Goal: Task Accomplishment & Management: Complete application form

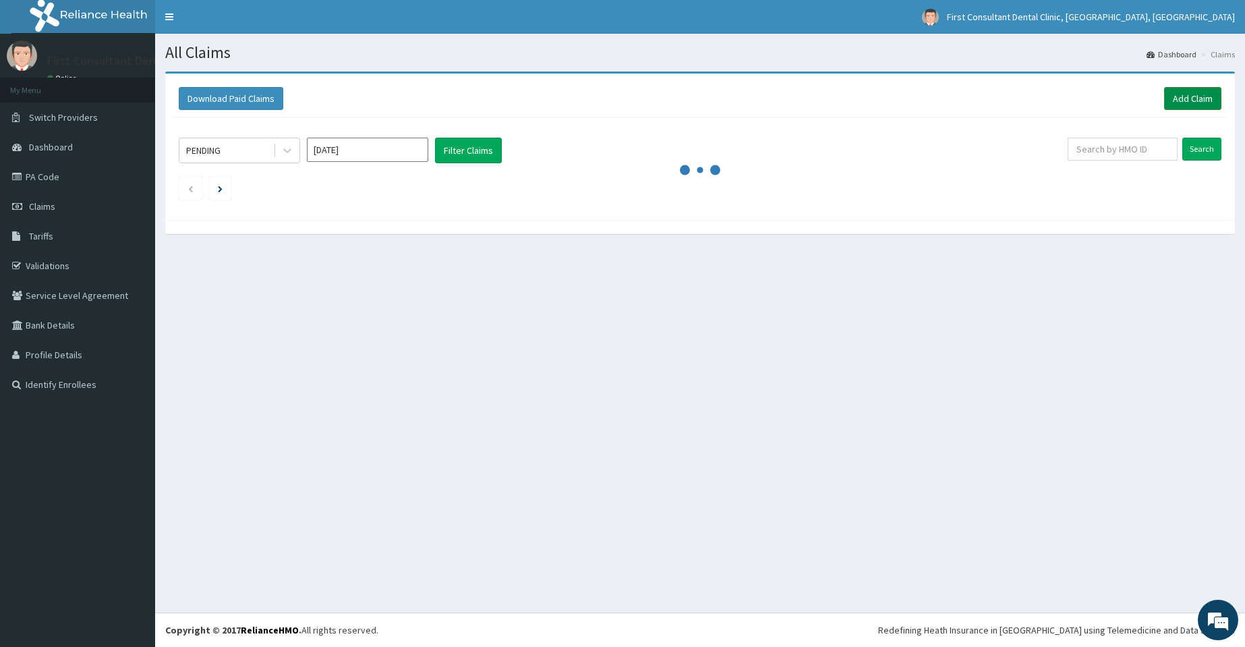
click at [1190, 100] on link "Add Claim" at bounding box center [1192, 98] width 57 height 23
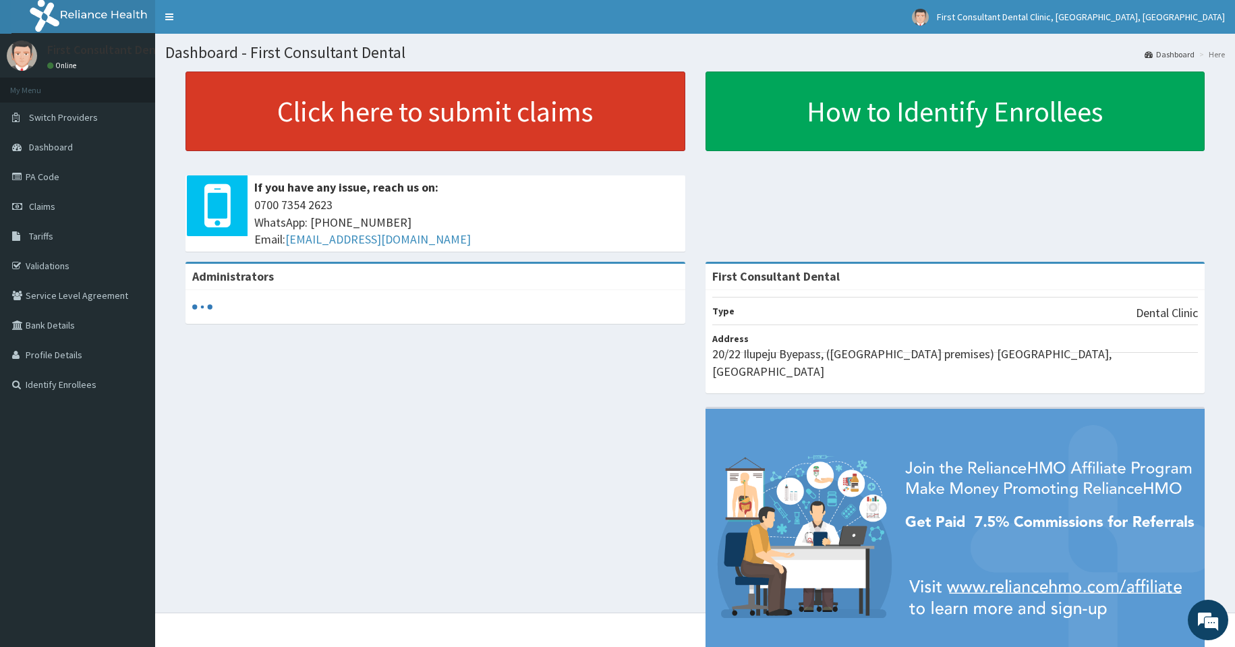
click at [415, 107] on link "Click here to submit claims" at bounding box center [435, 111] width 500 height 80
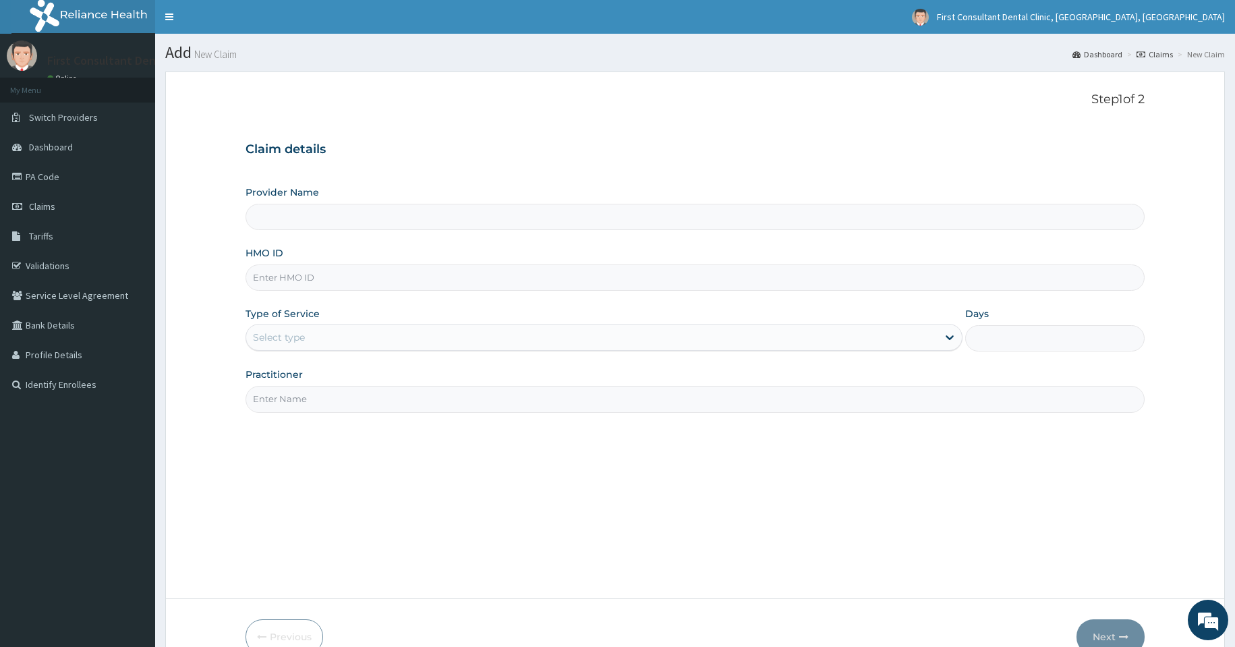
type input "First Consultant Dental"
click at [334, 274] on input "HMO ID" at bounding box center [694, 277] width 899 height 26
type input "ISW/10314/A"
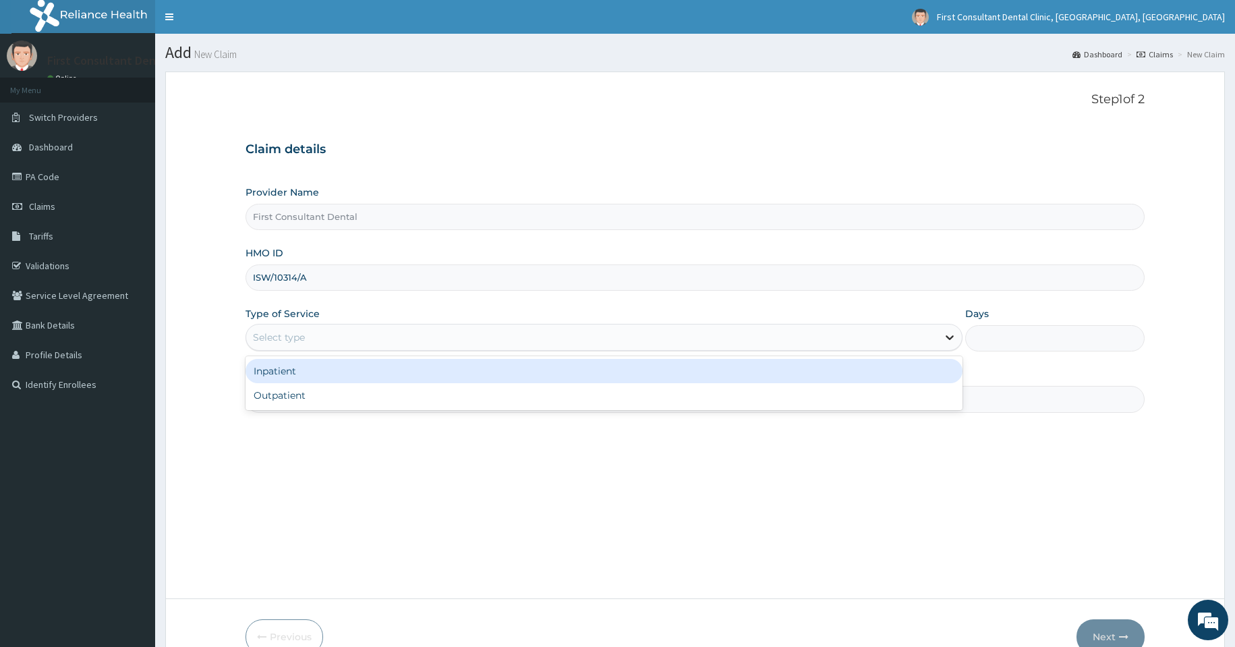
click at [948, 337] on icon at bounding box center [950, 338] width 8 height 5
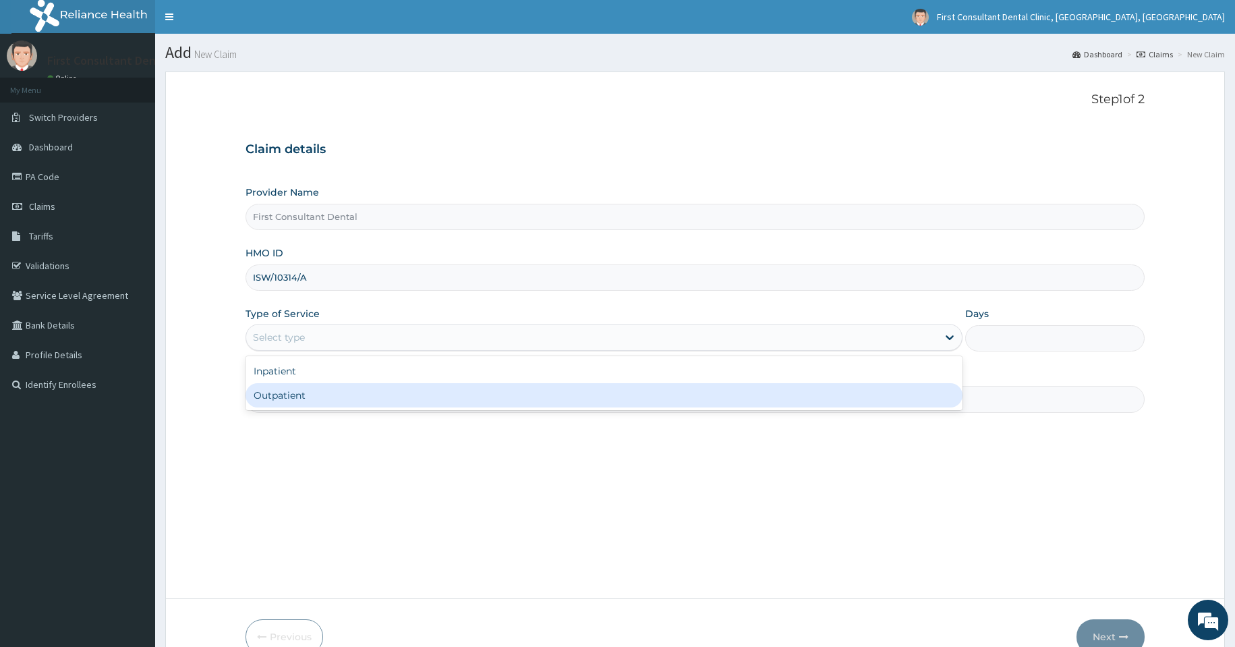
click at [892, 394] on div "Outpatient" at bounding box center [603, 395] width 717 height 24
type input "1"
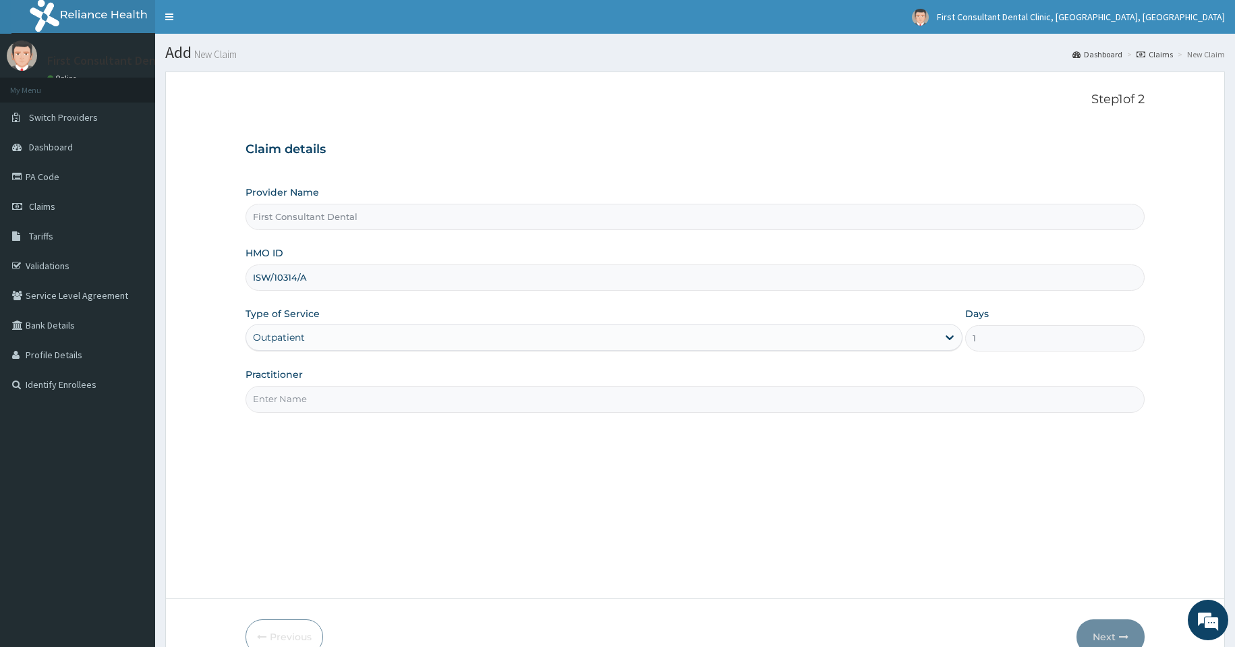
click at [895, 389] on input "Practitioner" at bounding box center [694, 399] width 899 height 26
click at [882, 405] on input "Practitioner" at bounding box center [694, 399] width 899 height 26
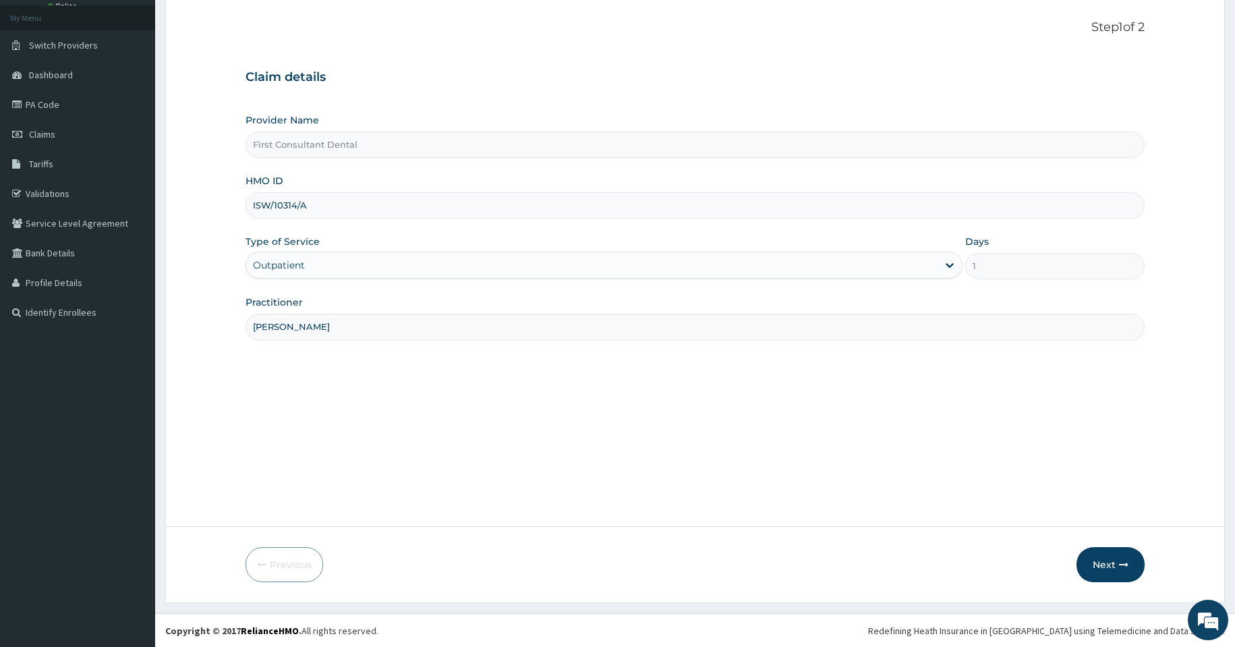
scroll to position [73, 0]
type input "DR AMOO"
click at [1112, 556] on button "Next" at bounding box center [1110, 563] width 68 height 35
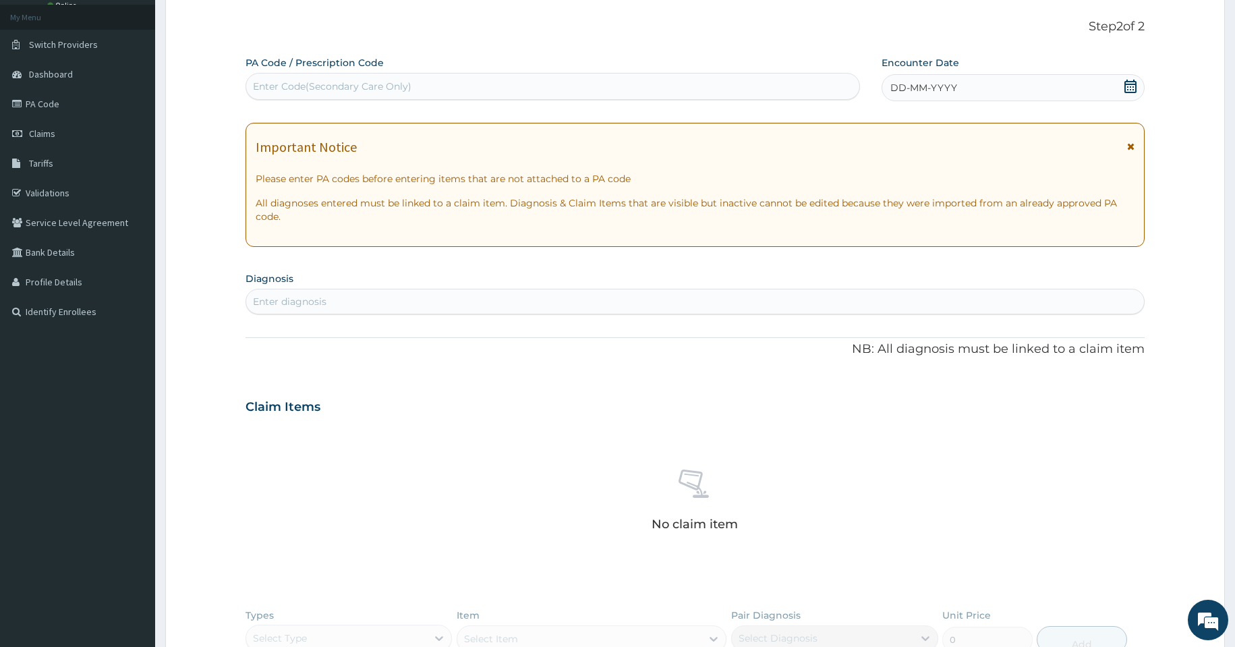
click at [631, 82] on div "Enter Code(Secondary Care Only)" at bounding box center [552, 87] width 613 height 22
type input "PA/590730"
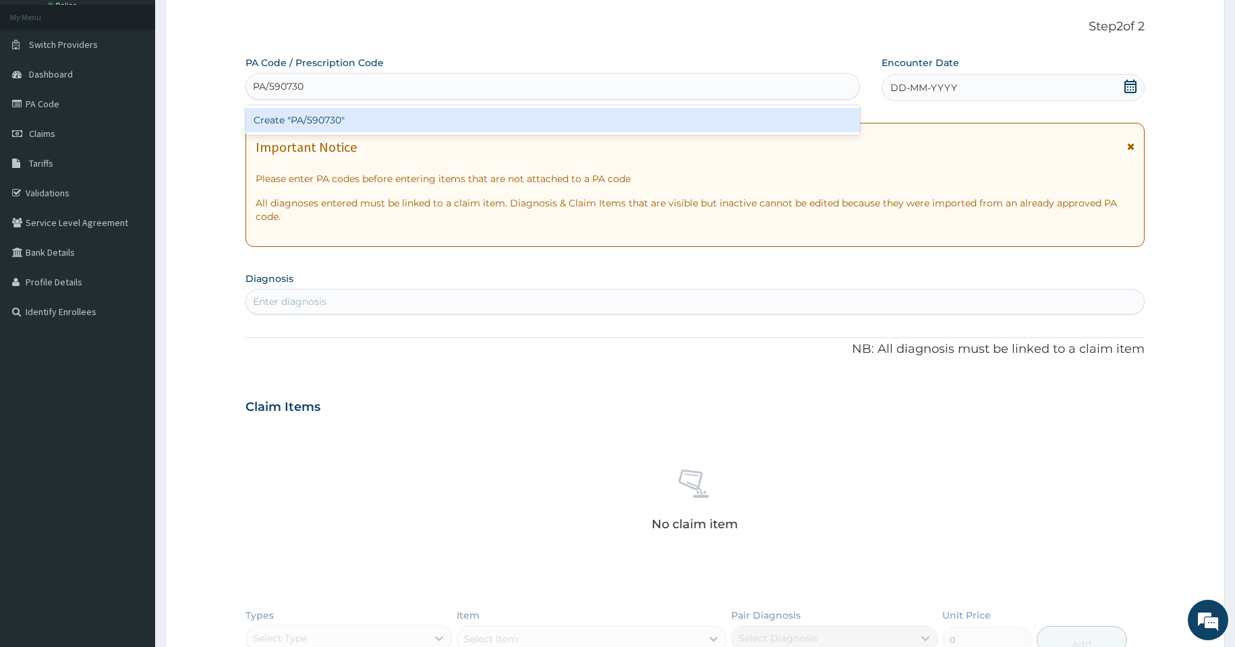
click at [576, 121] on div "Create "PA/590730"" at bounding box center [552, 120] width 614 height 24
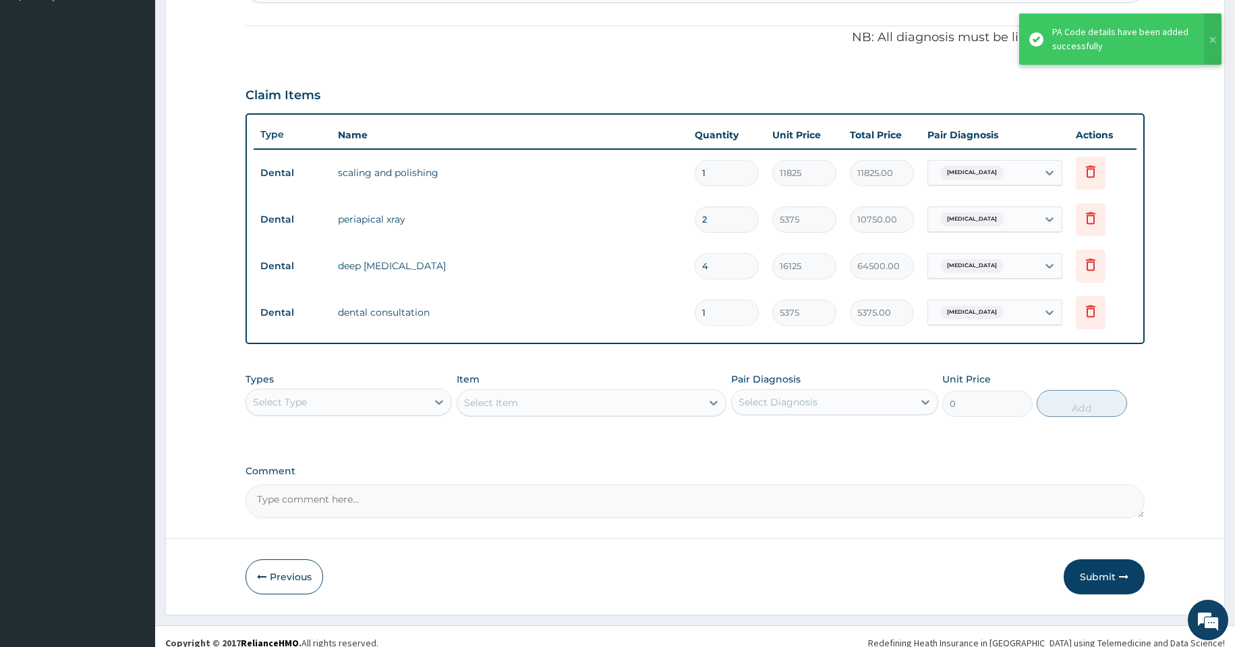
scroll to position [401, 0]
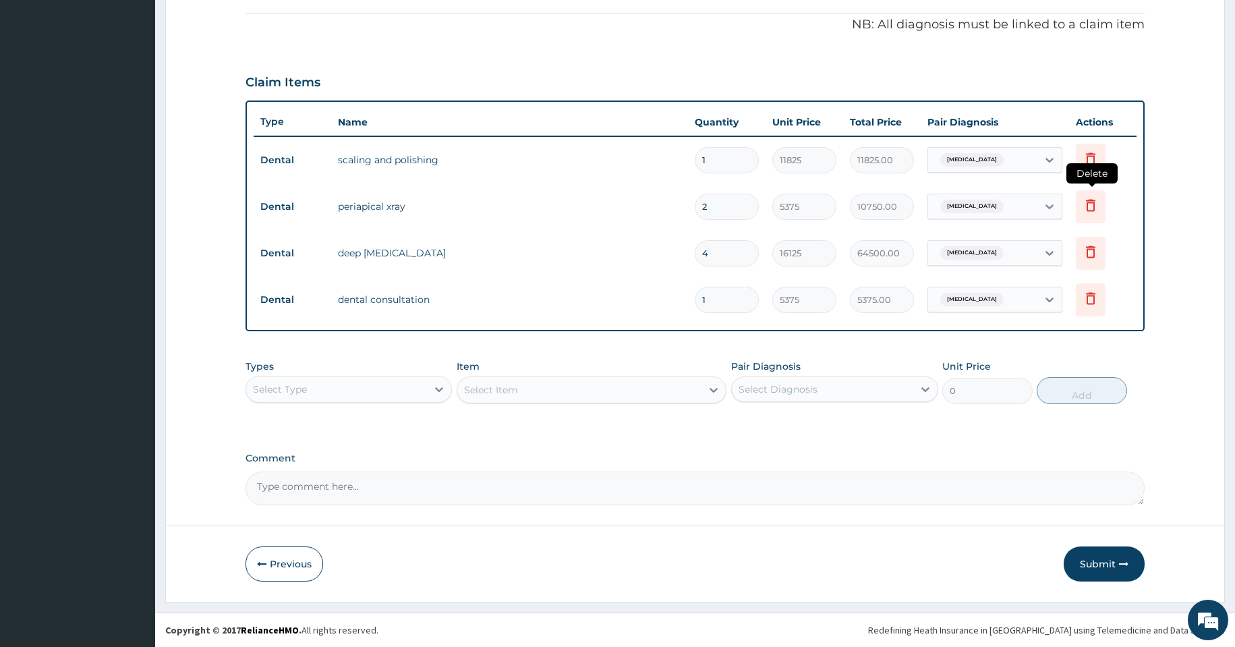
click at [1086, 208] on icon at bounding box center [1090, 205] width 16 height 16
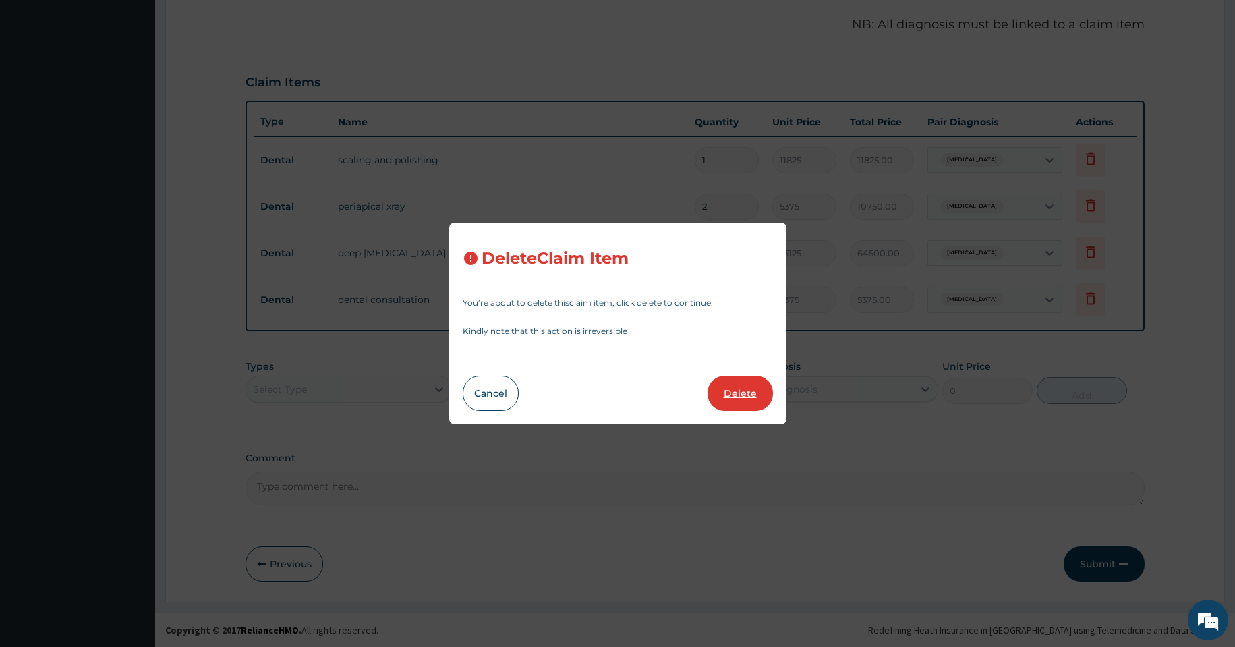
click at [746, 393] on button "Delete" at bounding box center [739, 393] width 65 height 35
type input "4"
type input "16125"
type input "64500.00"
type input "1"
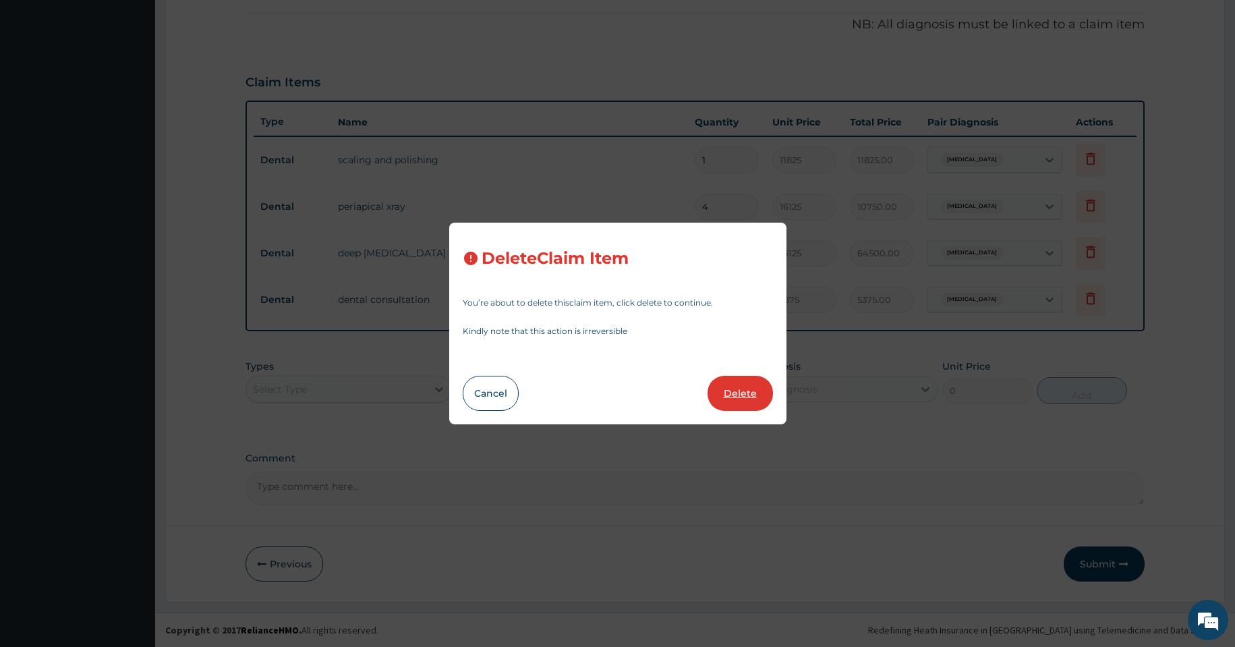
type input "5375"
type input "5375.00"
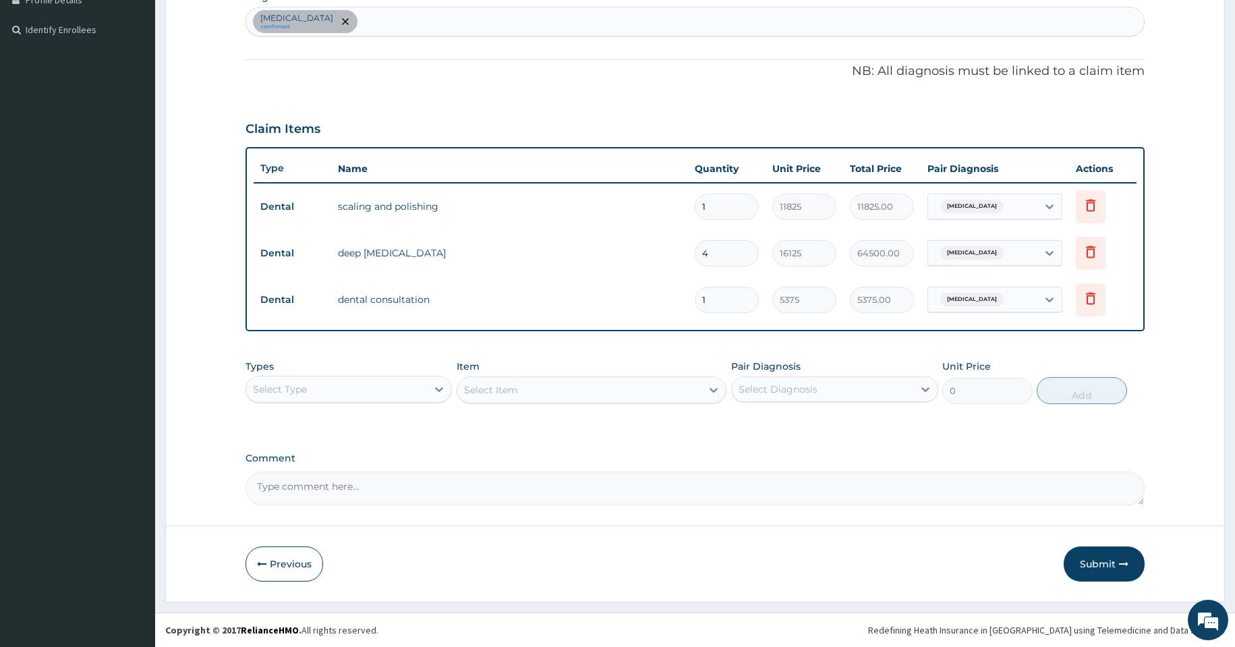
scroll to position [355, 0]
click at [1094, 257] on icon at bounding box center [1090, 251] width 9 height 12
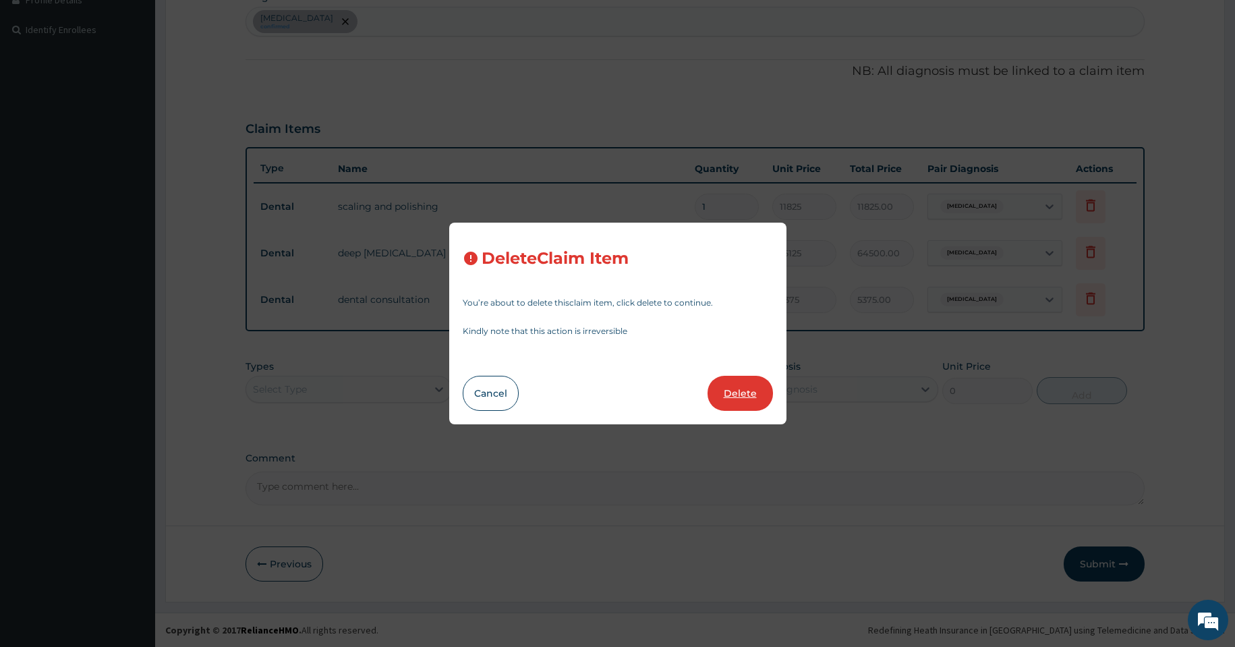
click at [734, 390] on button "Delete" at bounding box center [739, 393] width 65 height 35
type input "1"
type input "5375"
type input "5375.00"
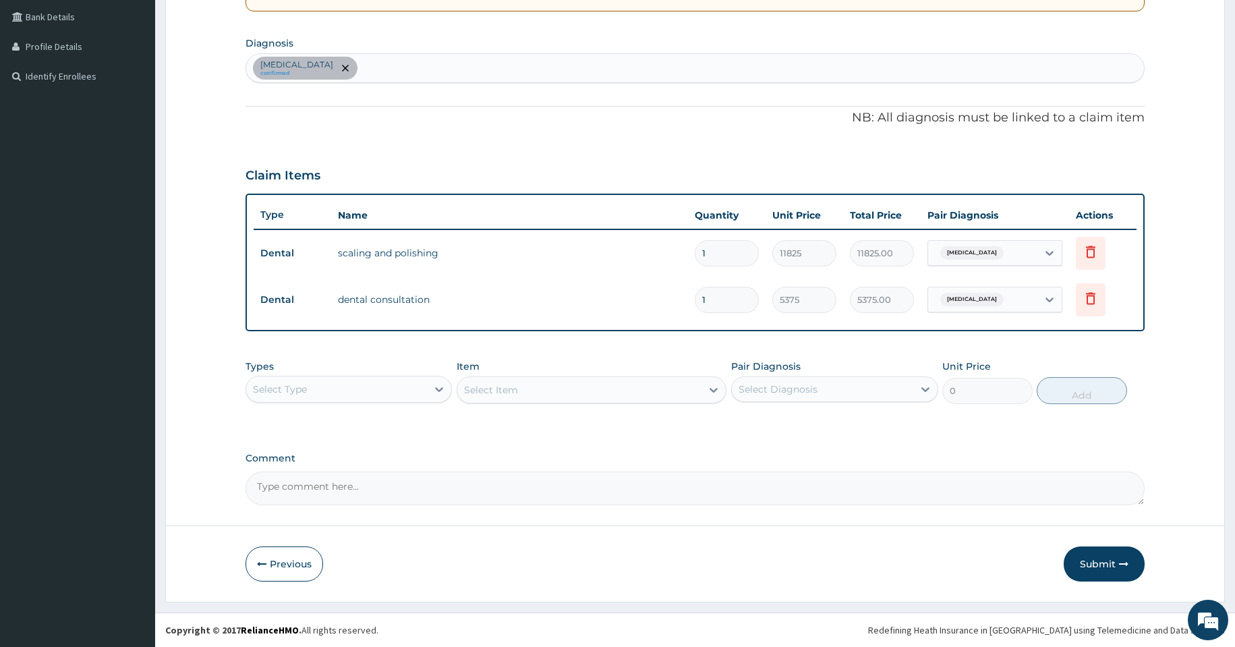
scroll to position [308, 0]
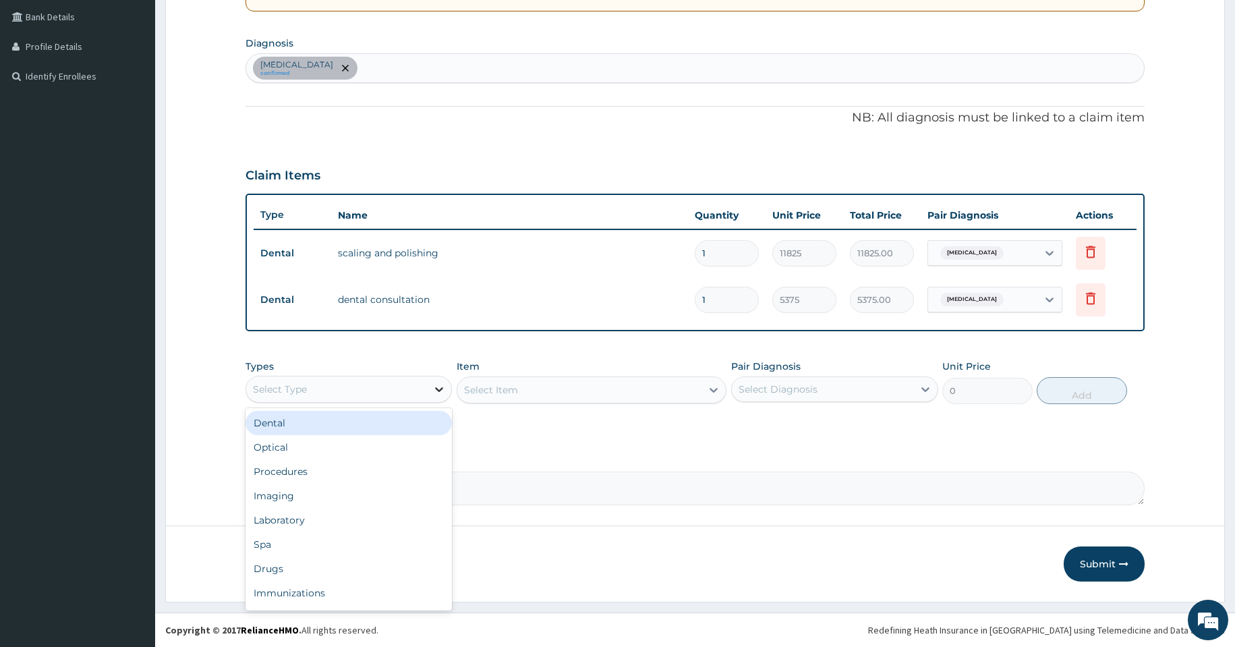
click at [440, 388] on icon at bounding box center [438, 388] width 13 height 13
click at [424, 425] on div "Dental" at bounding box center [348, 423] width 207 height 24
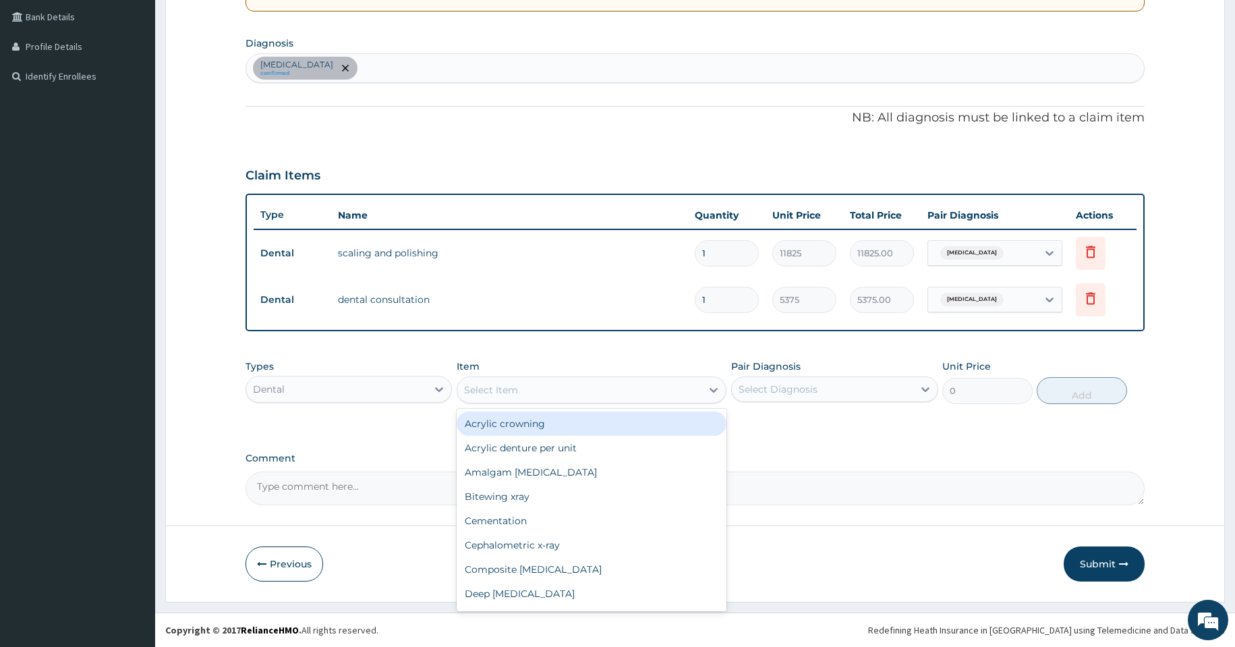
click at [712, 392] on icon at bounding box center [713, 389] width 13 height 13
type input "DEE"
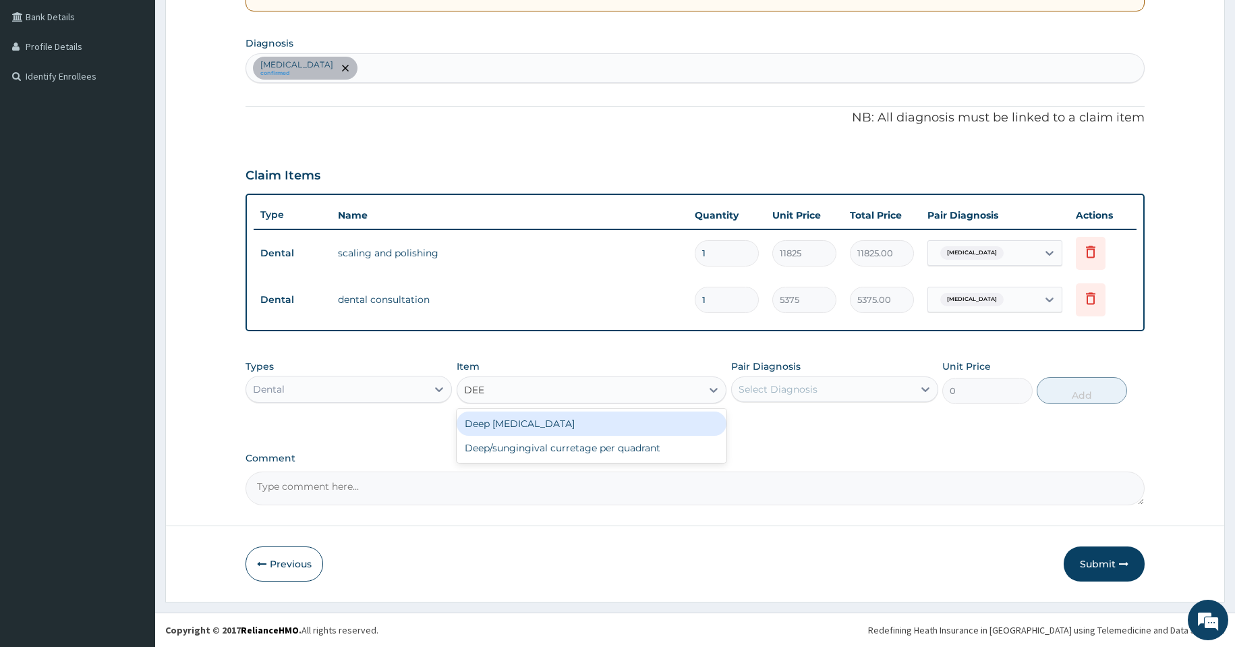
click at [672, 424] on div "Deep scaling and root planing" at bounding box center [591, 423] width 270 height 24
type input "16125"
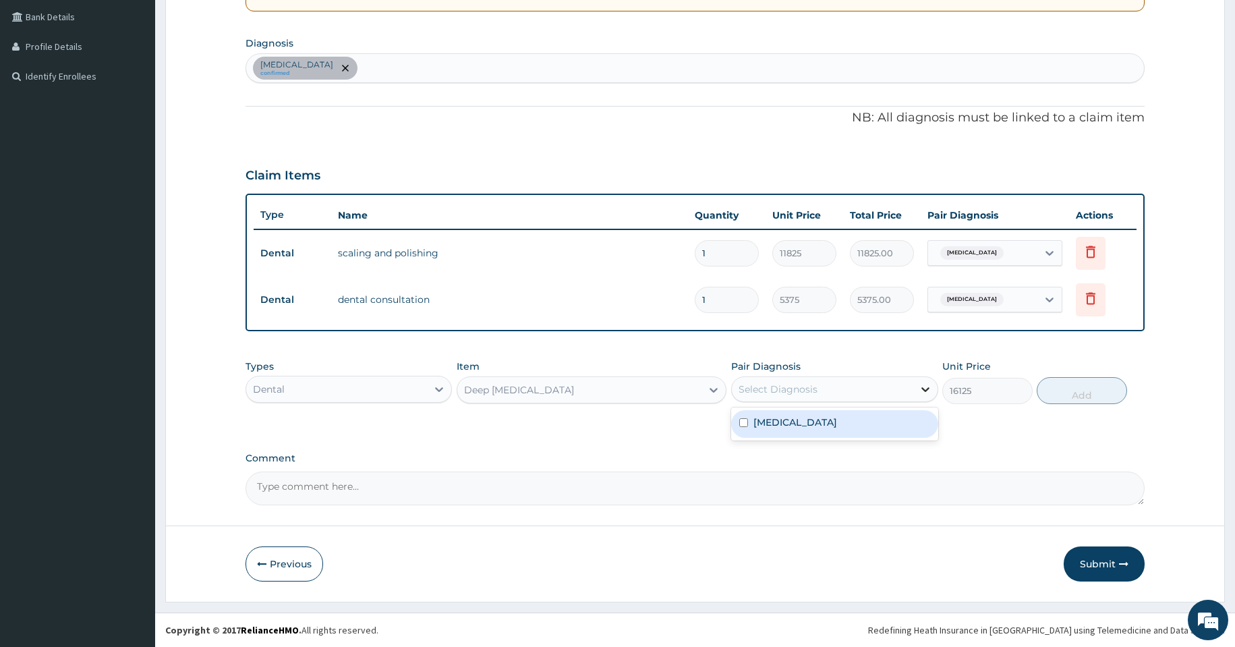
click at [928, 386] on icon at bounding box center [924, 388] width 13 height 13
click at [896, 426] on div "Gingivitis" at bounding box center [834, 424] width 207 height 28
checkbox input "true"
click at [1094, 398] on button "Add" at bounding box center [1081, 390] width 90 height 27
type input "0"
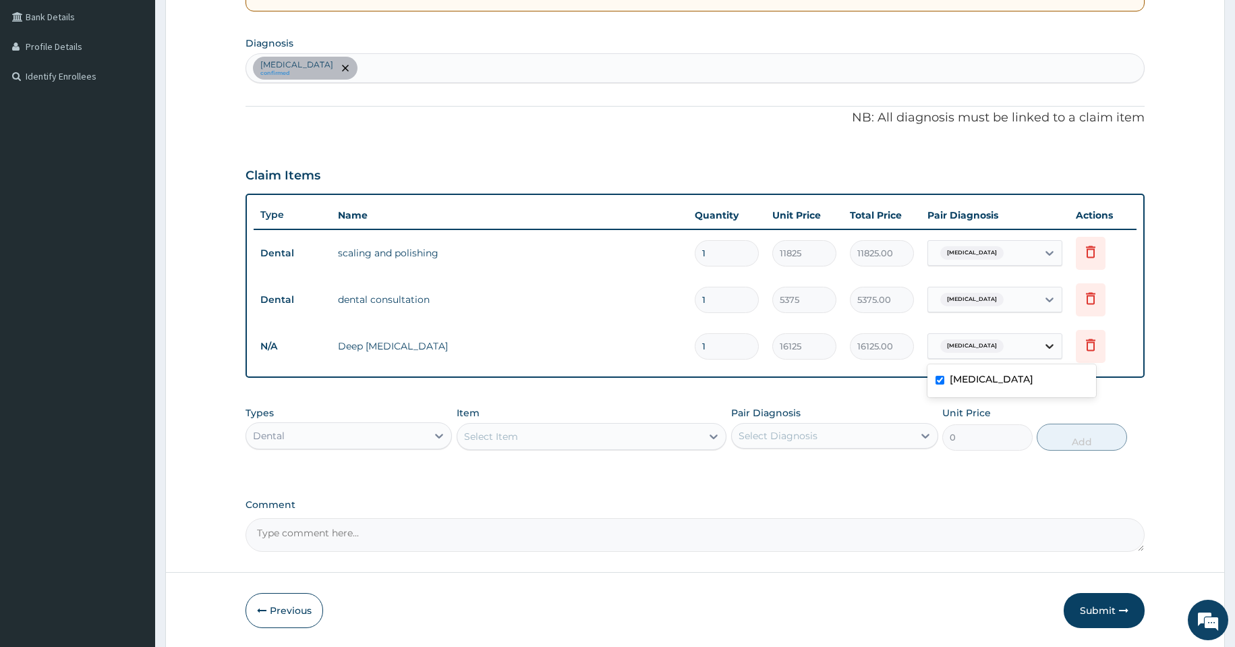
click at [1047, 343] on icon at bounding box center [1048, 345] width 13 height 13
click at [1048, 347] on icon at bounding box center [1050, 346] width 8 height 5
click at [745, 349] on input "1" at bounding box center [726, 346] width 64 height 26
click at [1092, 345] on icon at bounding box center [1090, 344] width 16 height 16
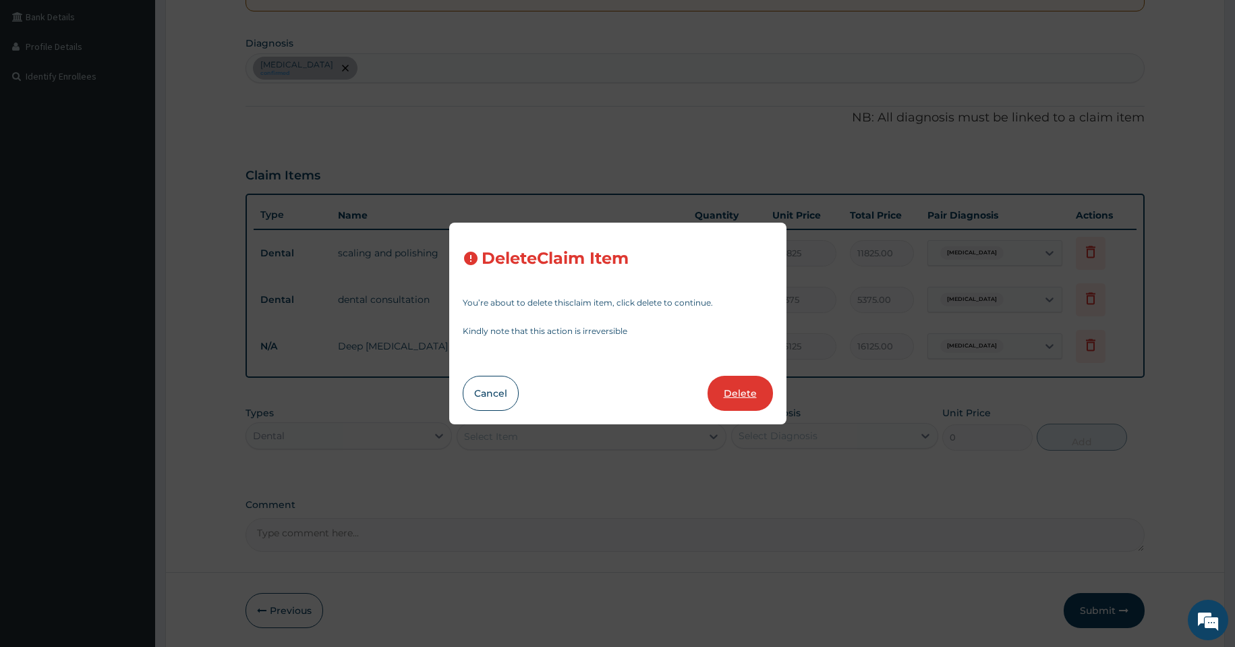
click at [723, 394] on button "Delete" at bounding box center [739, 393] width 65 height 35
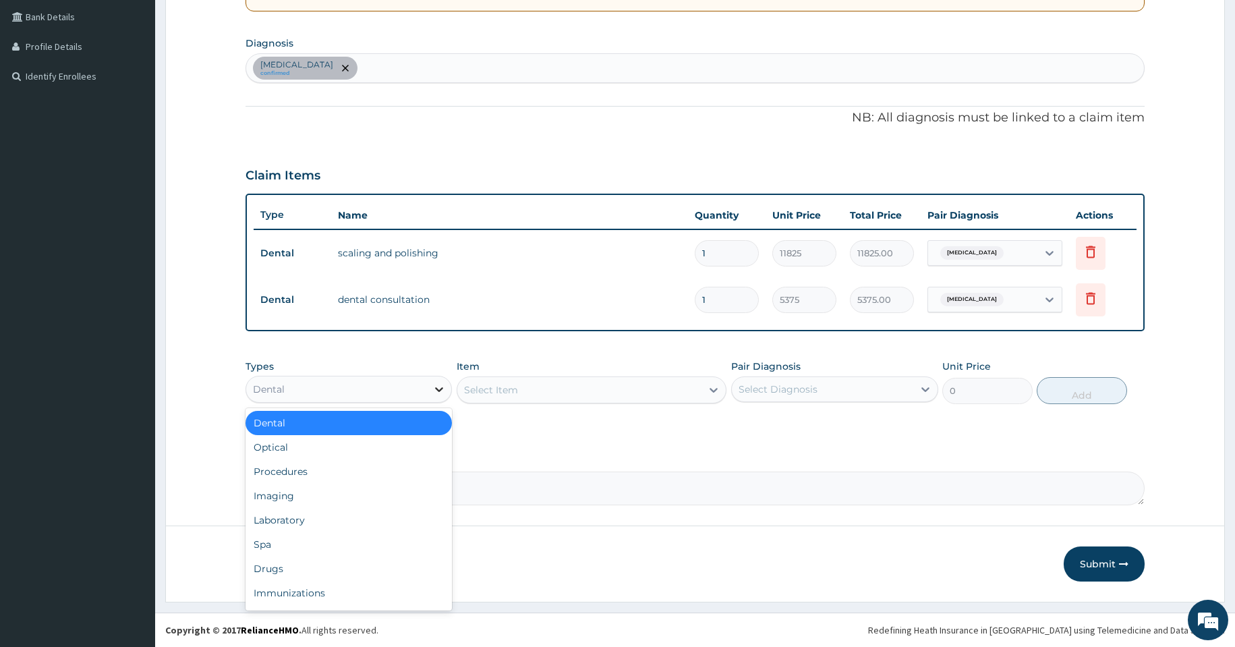
click at [442, 386] on icon at bounding box center [438, 388] width 13 height 13
click at [417, 432] on div "Dental" at bounding box center [348, 423] width 207 height 24
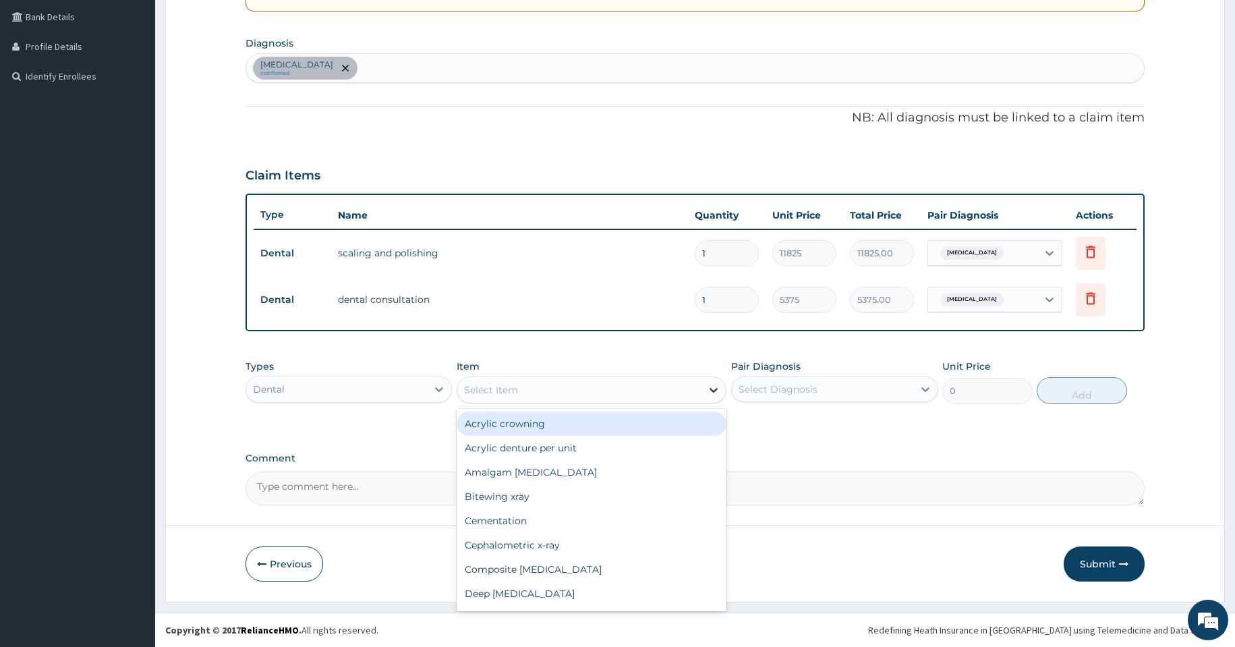
click at [711, 390] on icon at bounding box center [713, 390] width 8 height 5
type input "DEE"
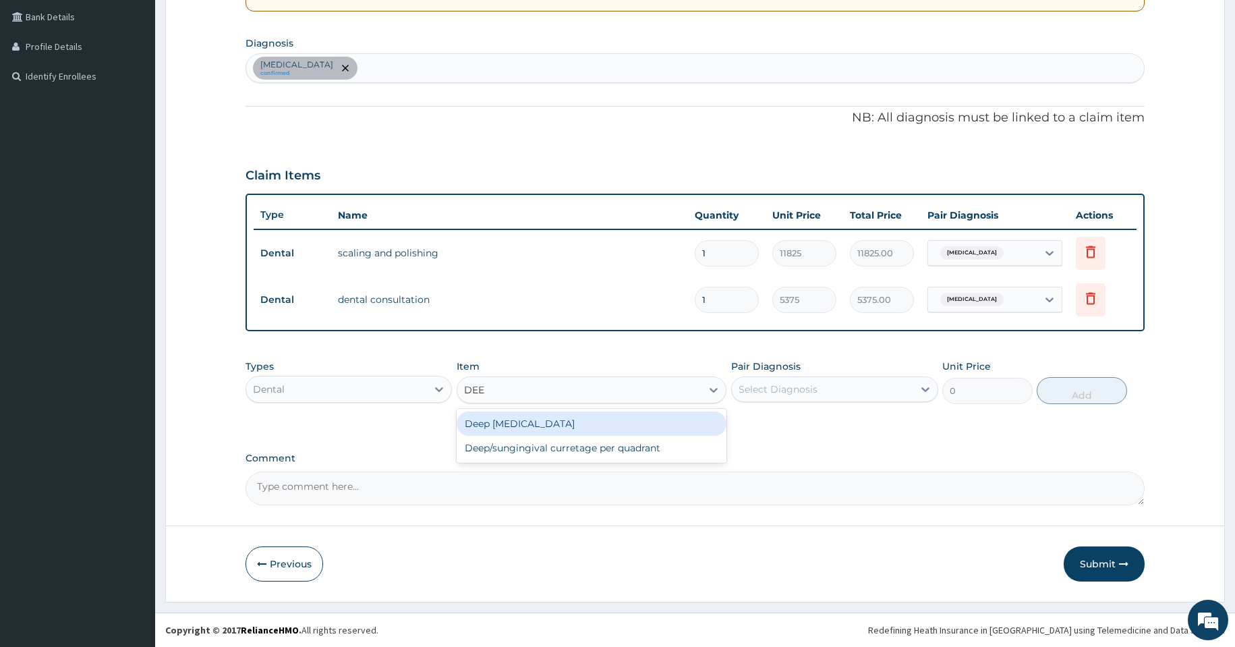
click at [673, 431] on div "Deep scaling and root planing" at bounding box center [591, 423] width 270 height 24
type input "16125"
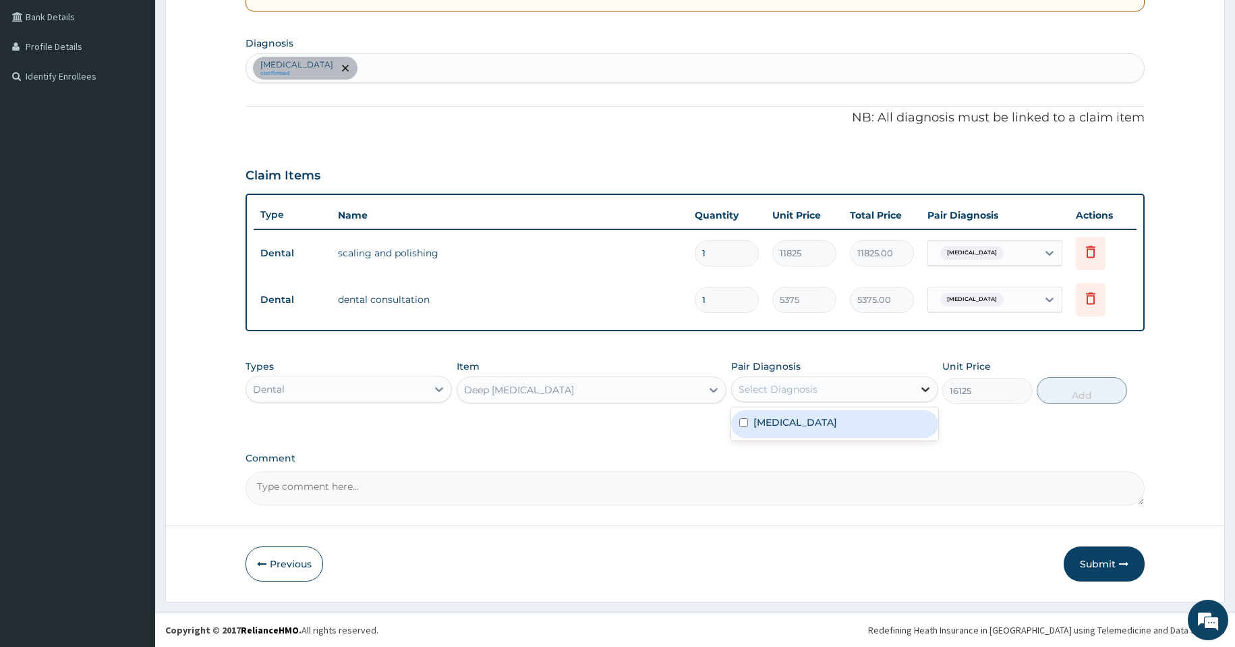
click at [920, 390] on icon at bounding box center [924, 388] width 13 height 13
click at [883, 425] on div "Gingivitis" at bounding box center [834, 424] width 207 height 28
checkbox input "true"
click at [723, 297] on input "1" at bounding box center [726, 300] width 64 height 26
click at [1106, 396] on button "Add" at bounding box center [1081, 390] width 90 height 27
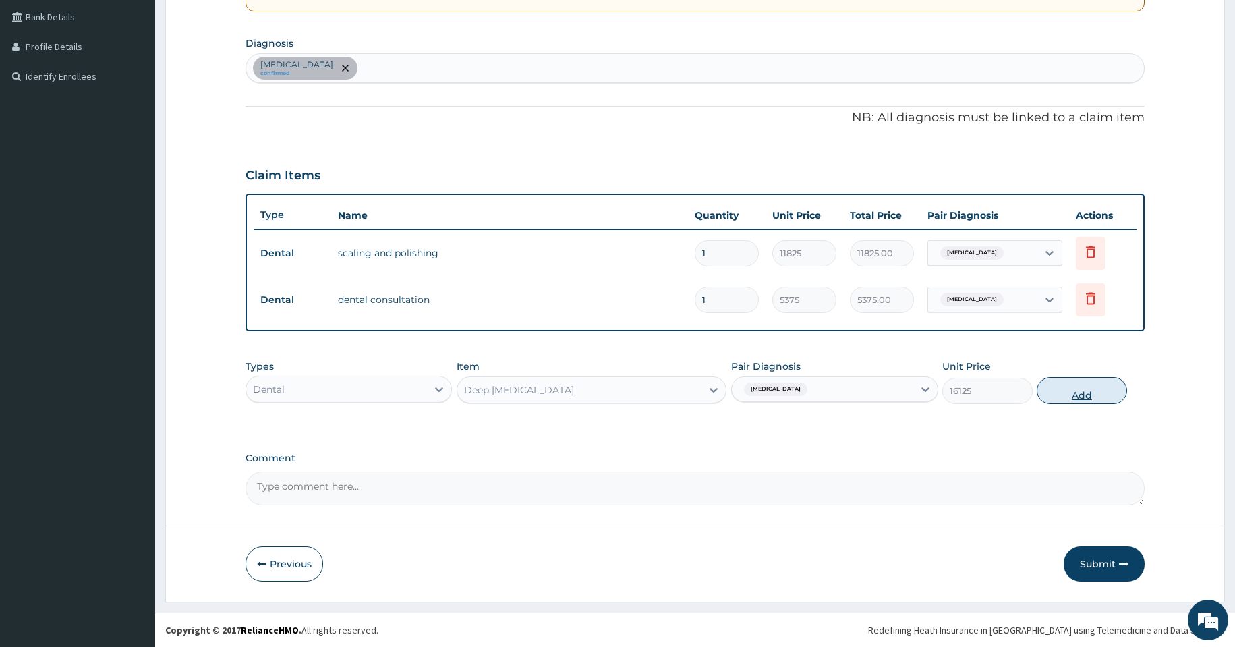
type input "0"
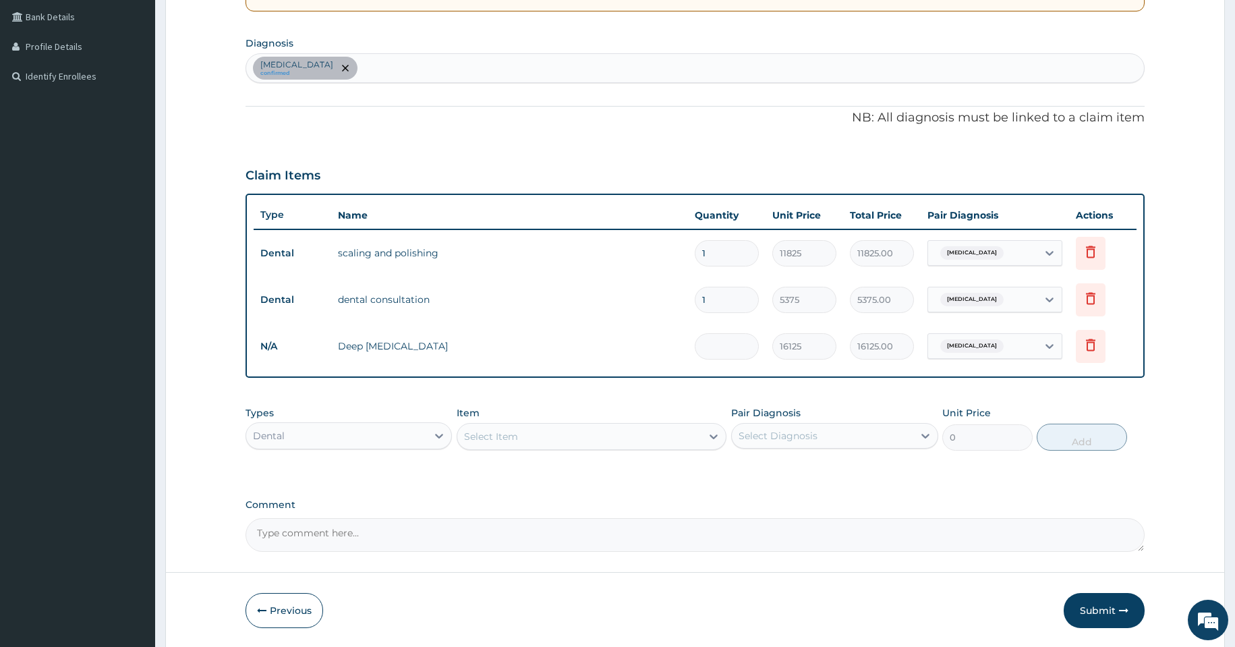
type input "0.00"
type input "3"
type input "48375.00"
type input "3"
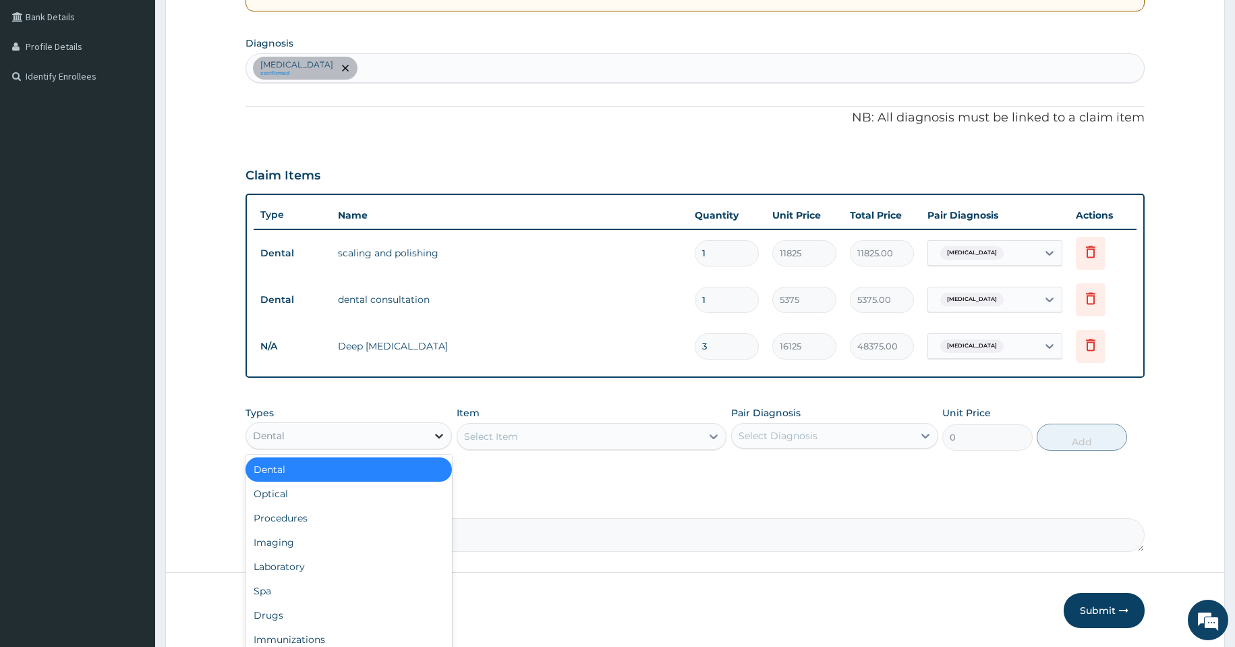
click at [434, 434] on icon at bounding box center [438, 435] width 13 height 13
click at [407, 472] on div "Dental" at bounding box center [348, 469] width 207 height 24
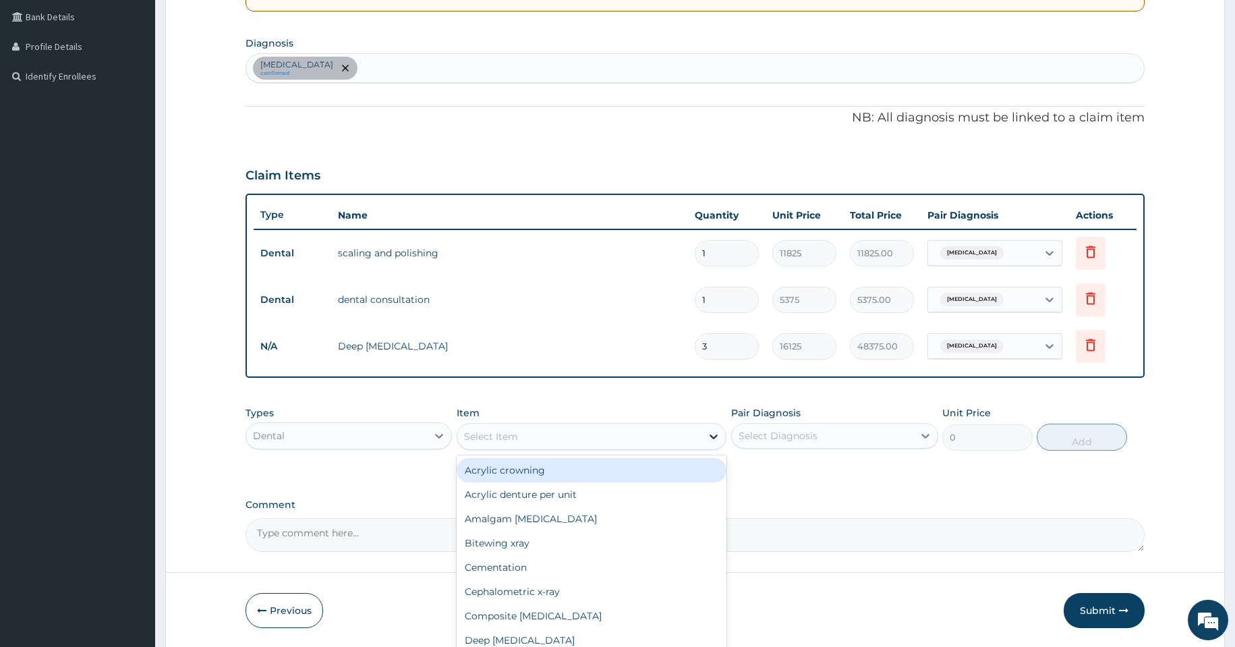
click at [718, 436] on icon at bounding box center [713, 435] width 13 height 13
type input "XRA"
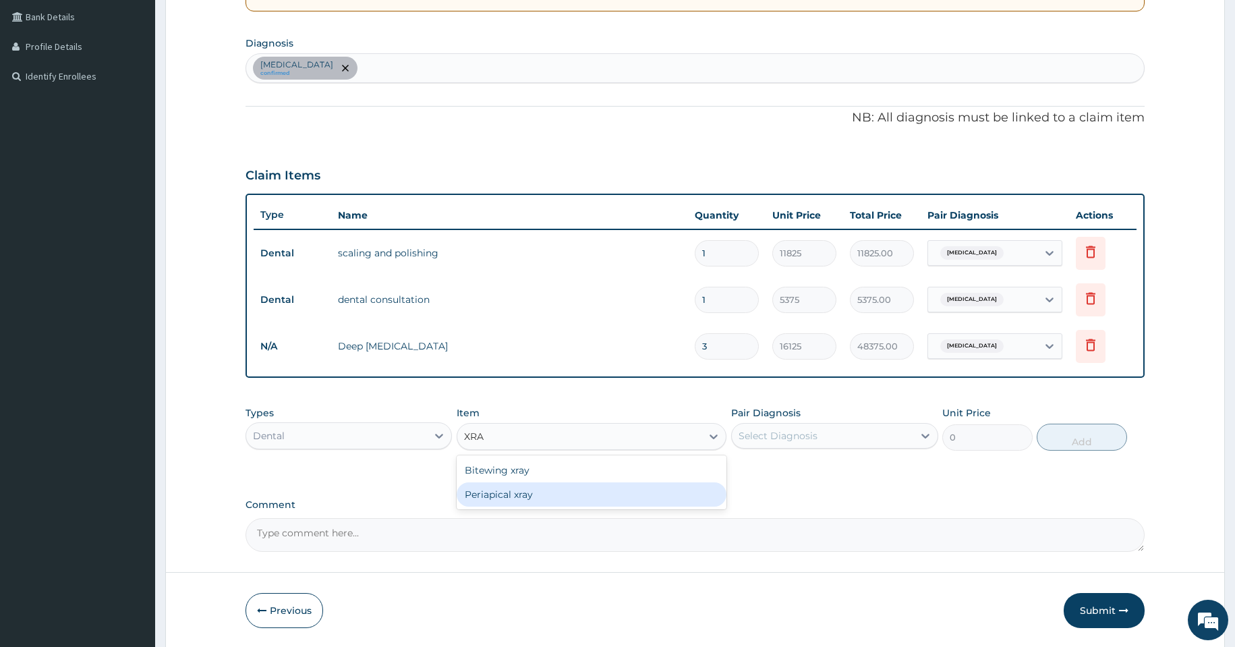
click at [692, 489] on div "Periapical xray" at bounding box center [591, 494] width 270 height 24
type input "5375"
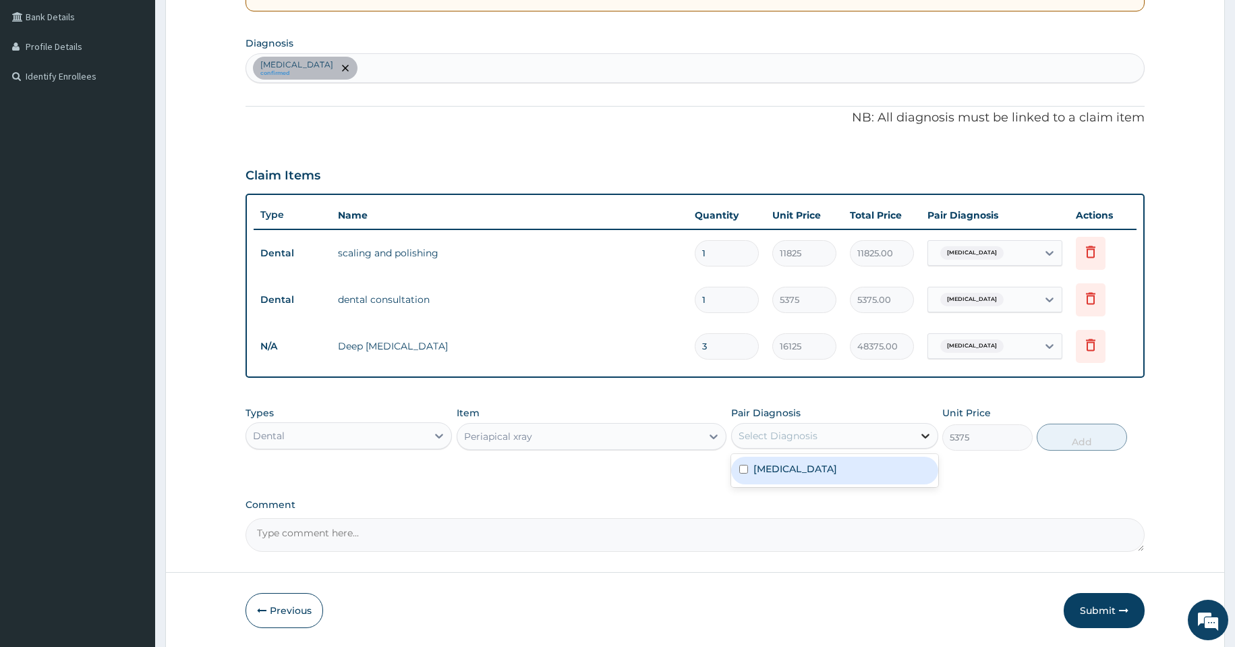
click at [926, 432] on icon at bounding box center [924, 435] width 13 height 13
click at [902, 475] on div "Gingivitis" at bounding box center [834, 470] width 207 height 28
checkbox input "true"
click at [1072, 438] on button "Add" at bounding box center [1081, 436] width 90 height 27
type input "0"
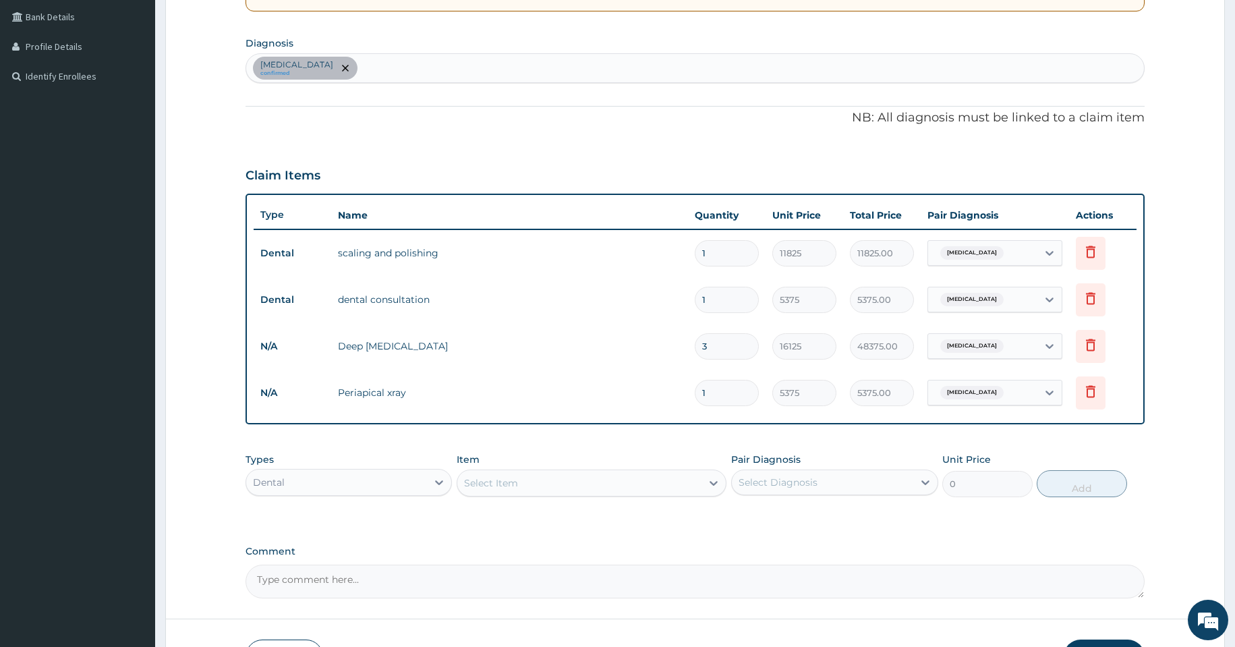
click at [738, 394] on input "1" at bounding box center [726, 393] width 64 height 26
type input "0.00"
type input "2"
type input "10750.00"
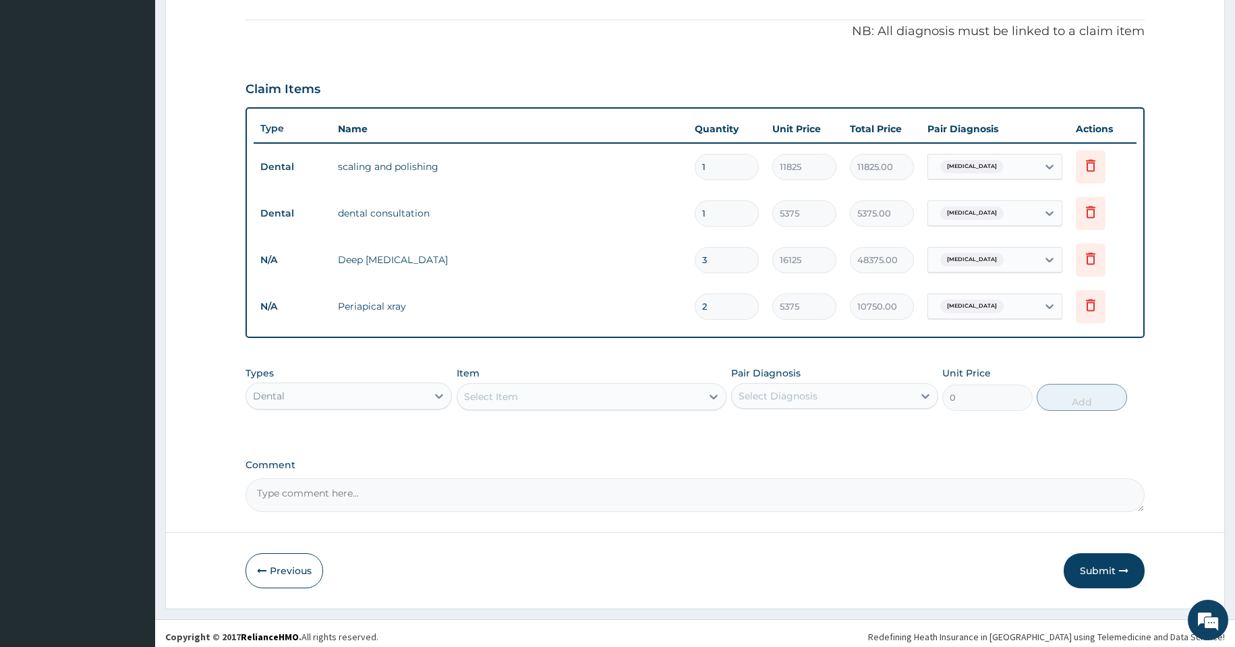
scroll to position [401, 0]
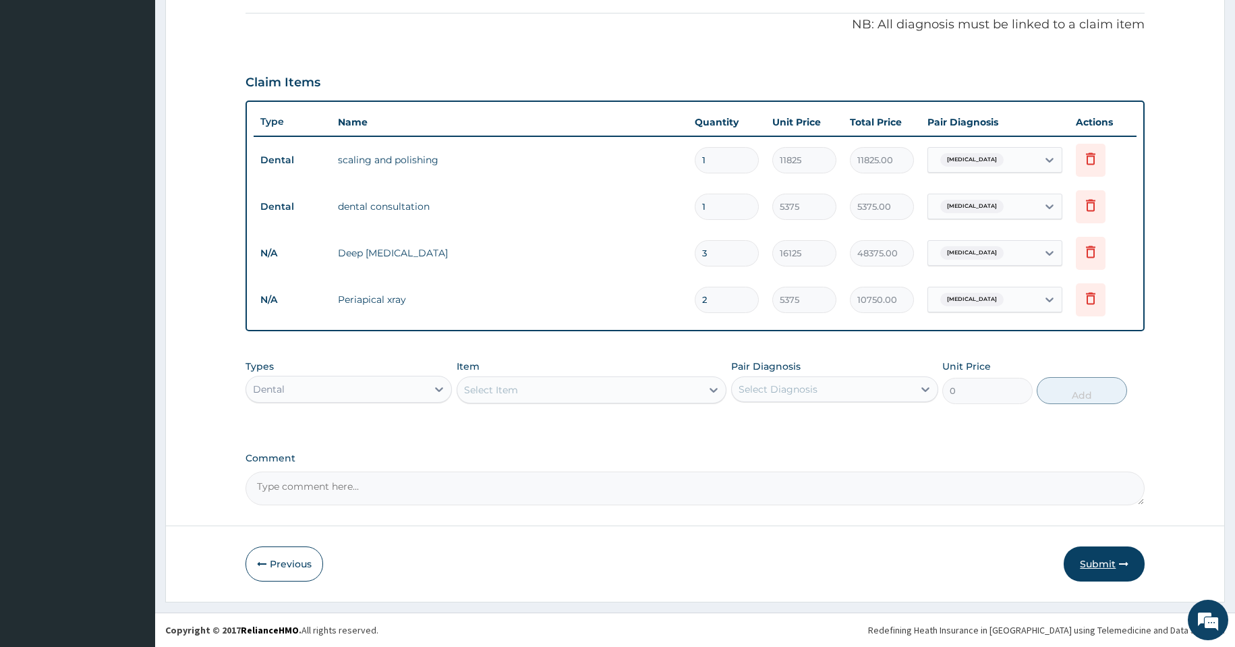
type input "2"
click at [1081, 566] on button "Submit" at bounding box center [1103, 563] width 81 height 35
